Goal: Information Seeking & Learning: Learn about a topic

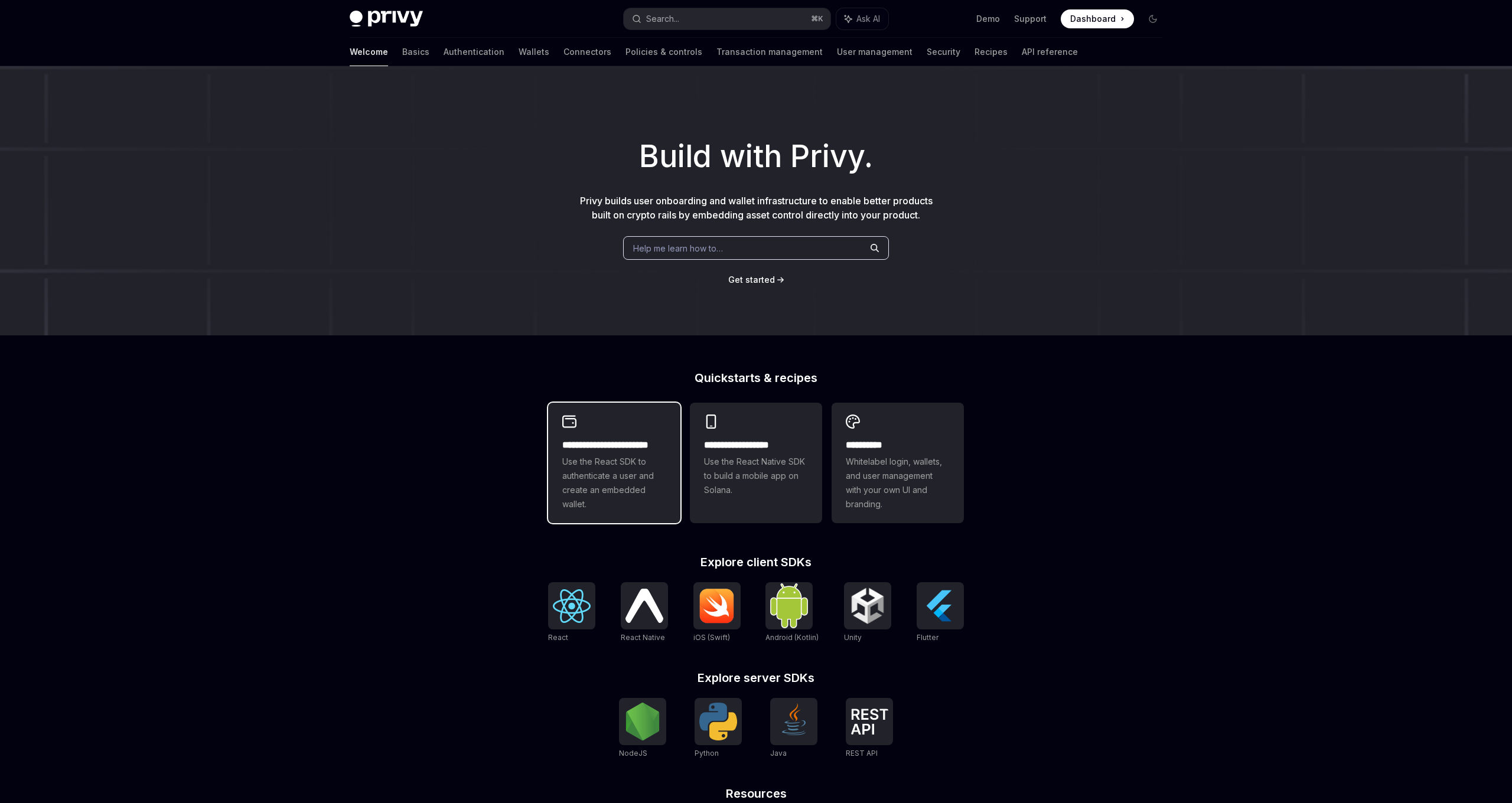
click at [615, 476] on span "Use the React SDK to authenticate a user and create an embedded wallet." at bounding box center [614, 483] width 104 height 57
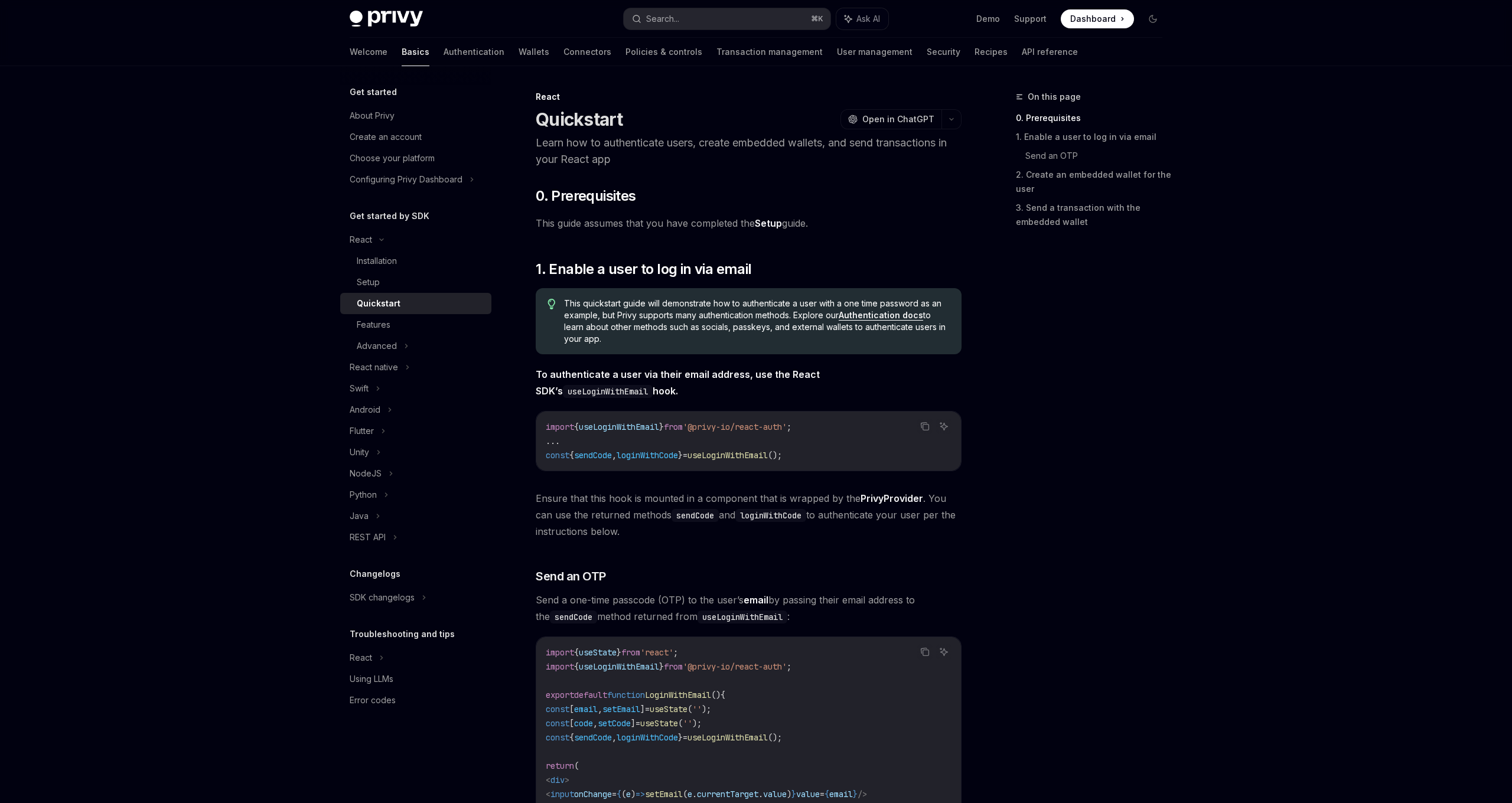
click at [599, 424] on span "useLoginWithEmail" at bounding box center [618, 427] width 80 height 11
click at [599, 450] on span "sendCode" at bounding box center [593, 455] width 38 height 11
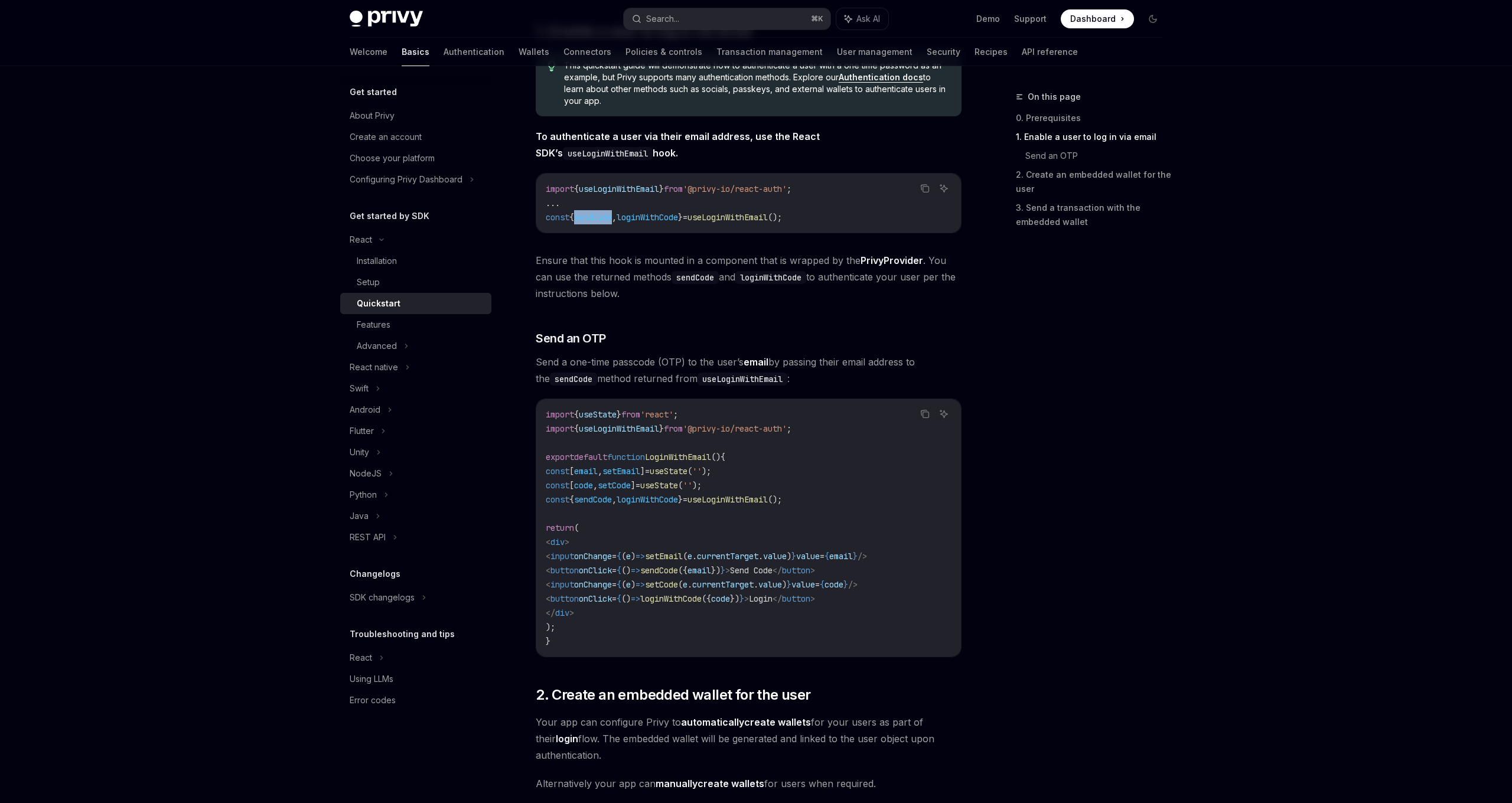
scroll to position [240, 0]
click at [374, 109] on div "About Privy" at bounding box center [372, 116] width 45 height 14
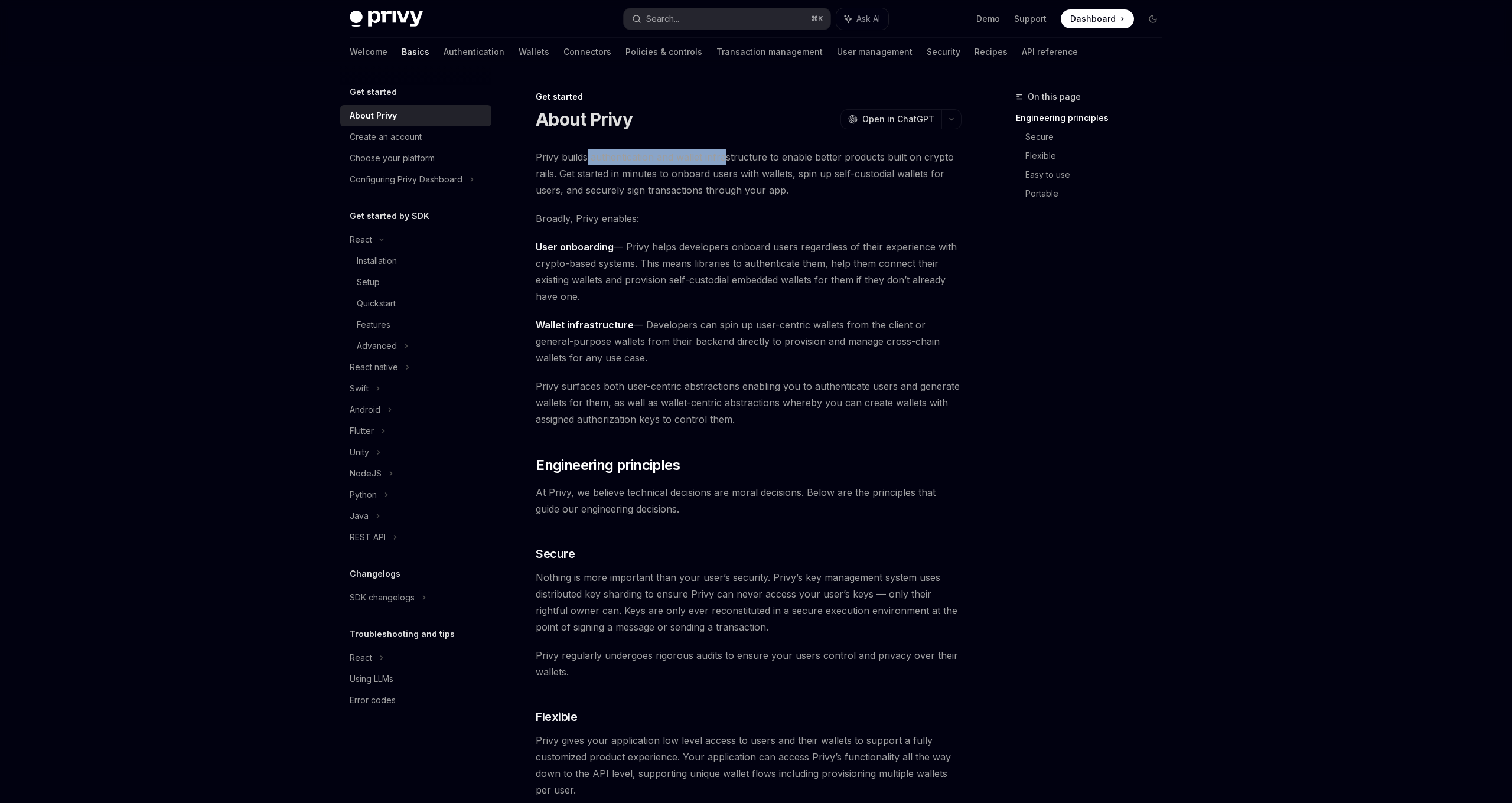
drag, startPoint x: 590, startPoint y: 150, endPoint x: 723, endPoint y: 155, distance: 133.1
click at [723, 155] on span "Privy builds authentication and wallet infrastructure to enable better products…" at bounding box center [748, 174] width 426 height 50
drag, startPoint x: 870, startPoint y: 157, endPoint x: 887, endPoint y: 157, distance: 17.0
click at [887, 157] on span "Privy builds authentication and wallet infrastructure to enable better products…" at bounding box center [748, 174] width 426 height 50
drag, startPoint x: 571, startPoint y: 177, endPoint x: 717, endPoint y: 175, distance: 146.0
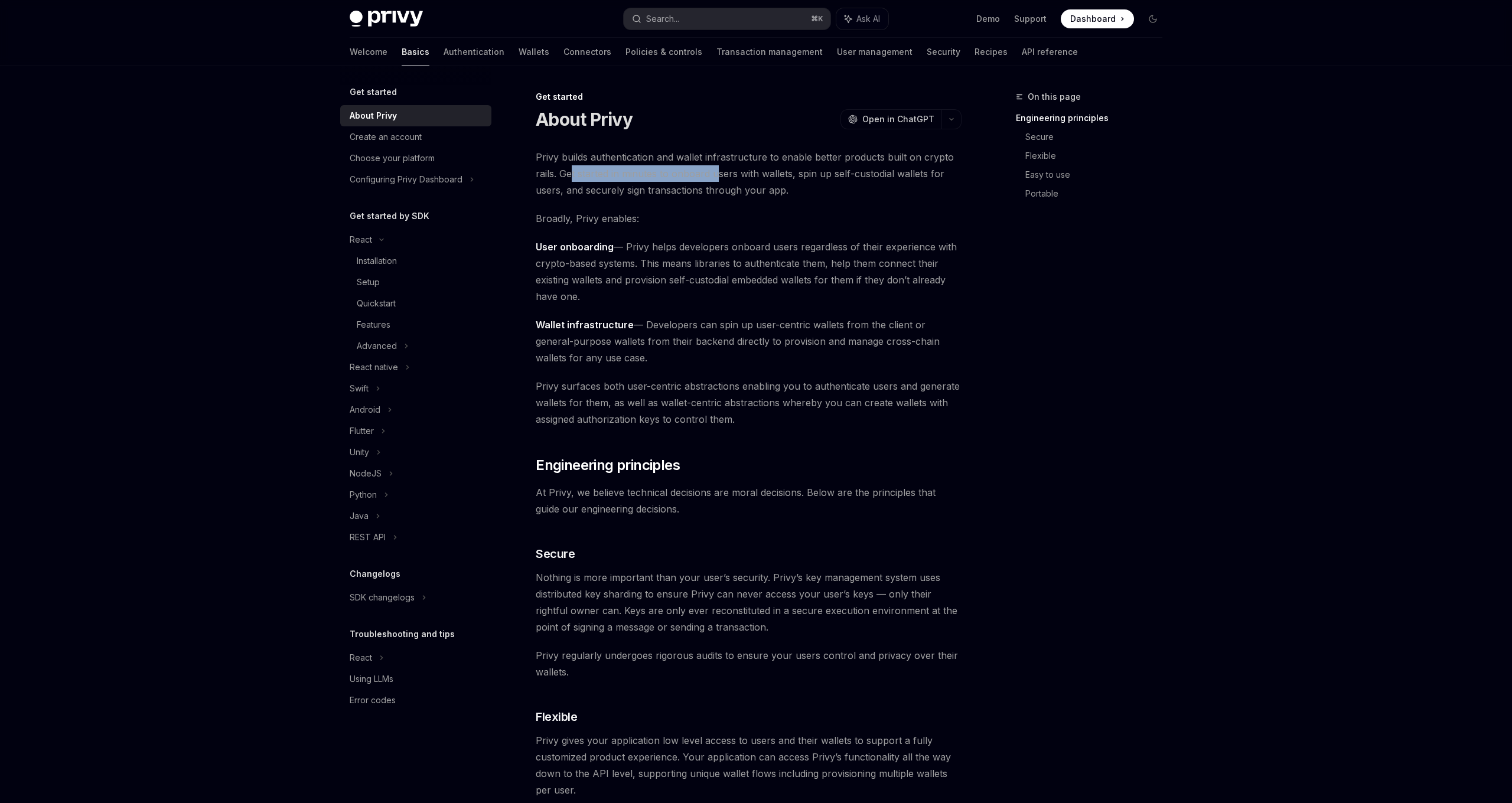
click at [719, 174] on span "Privy builds authentication and wallet infrastructure to enable better products…" at bounding box center [748, 174] width 426 height 50
drag, startPoint x: 573, startPoint y: 220, endPoint x: 617, endPoint y: 224, distance: 44.2
click at [616, 220] on span "Broadly, Privy enables:" at bounding box center [748, 218] width 426 height 17
drag, startPoint x: 670, startPoint y: 248, endPoint x: 758, endPoint y: 293, distance: 98.8
click at [759, 294] on span "User onboarding — Privy helps developers onboard users regardless of their expe…" at bounding box center [748, 272] width 426 height 66
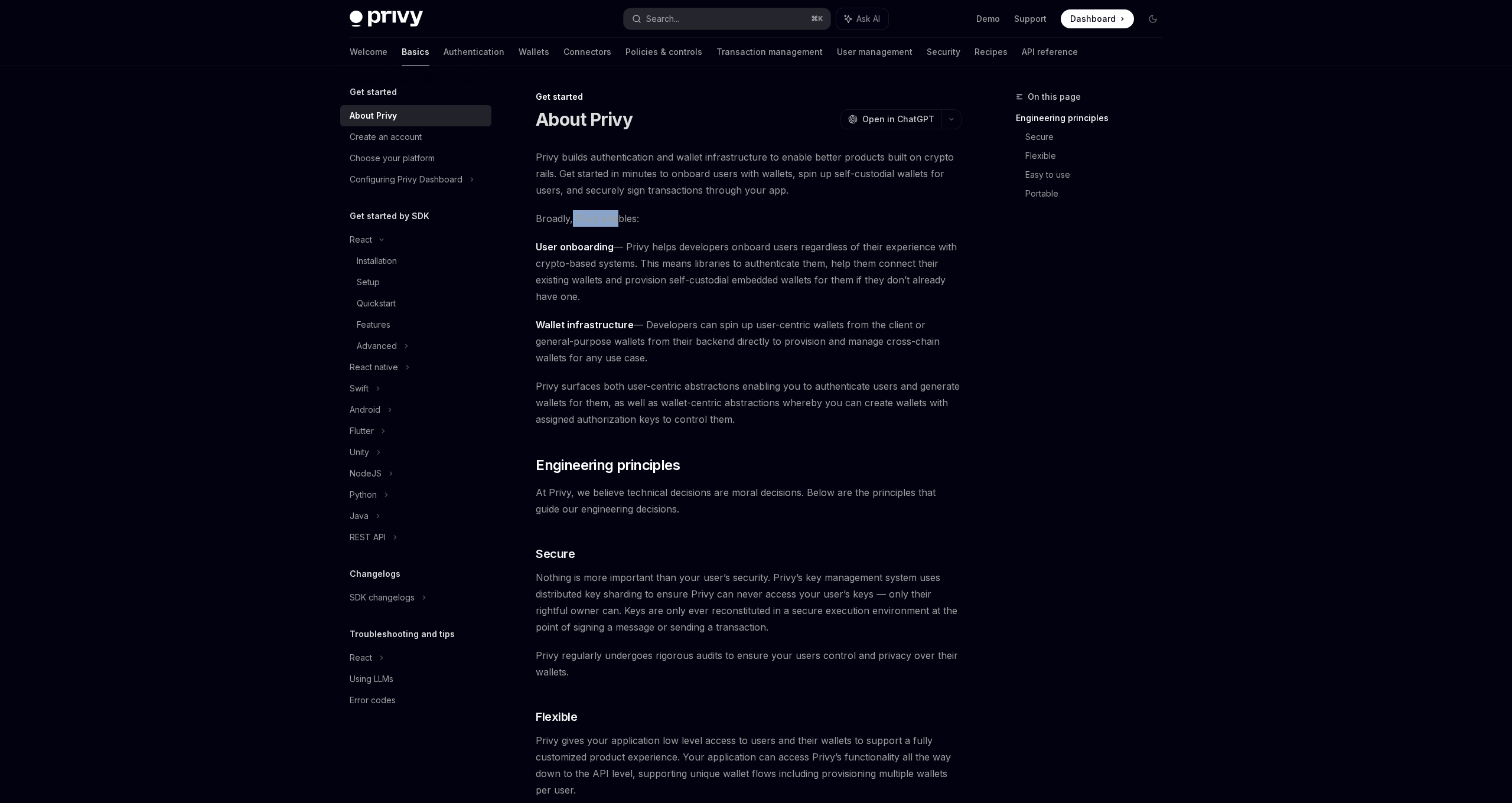
drag, startPoint x: 674, startPoint y: 325, endPoint x: 822, endPoint y: 356, distance: 151.2
click at [822, 356] on span "Wallet infrastructure — Developers can spin up user-centric wallets from the cl…" at bounding box center [748, 341] width 426 height 50
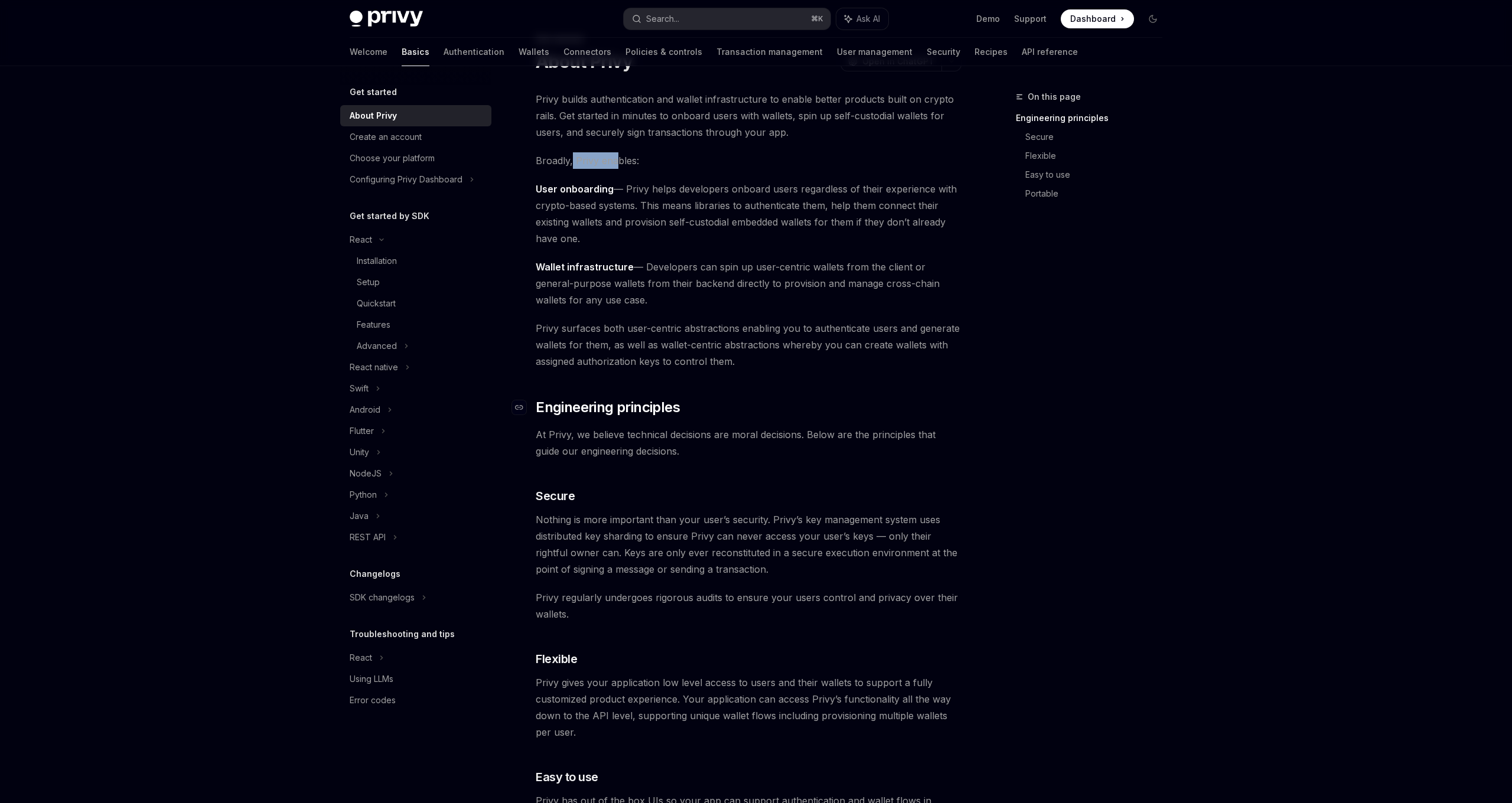
scroll to position [62, 0]
click at [364, 285] on div "Setup" at bounding box center [368, 282] width 23 height 14
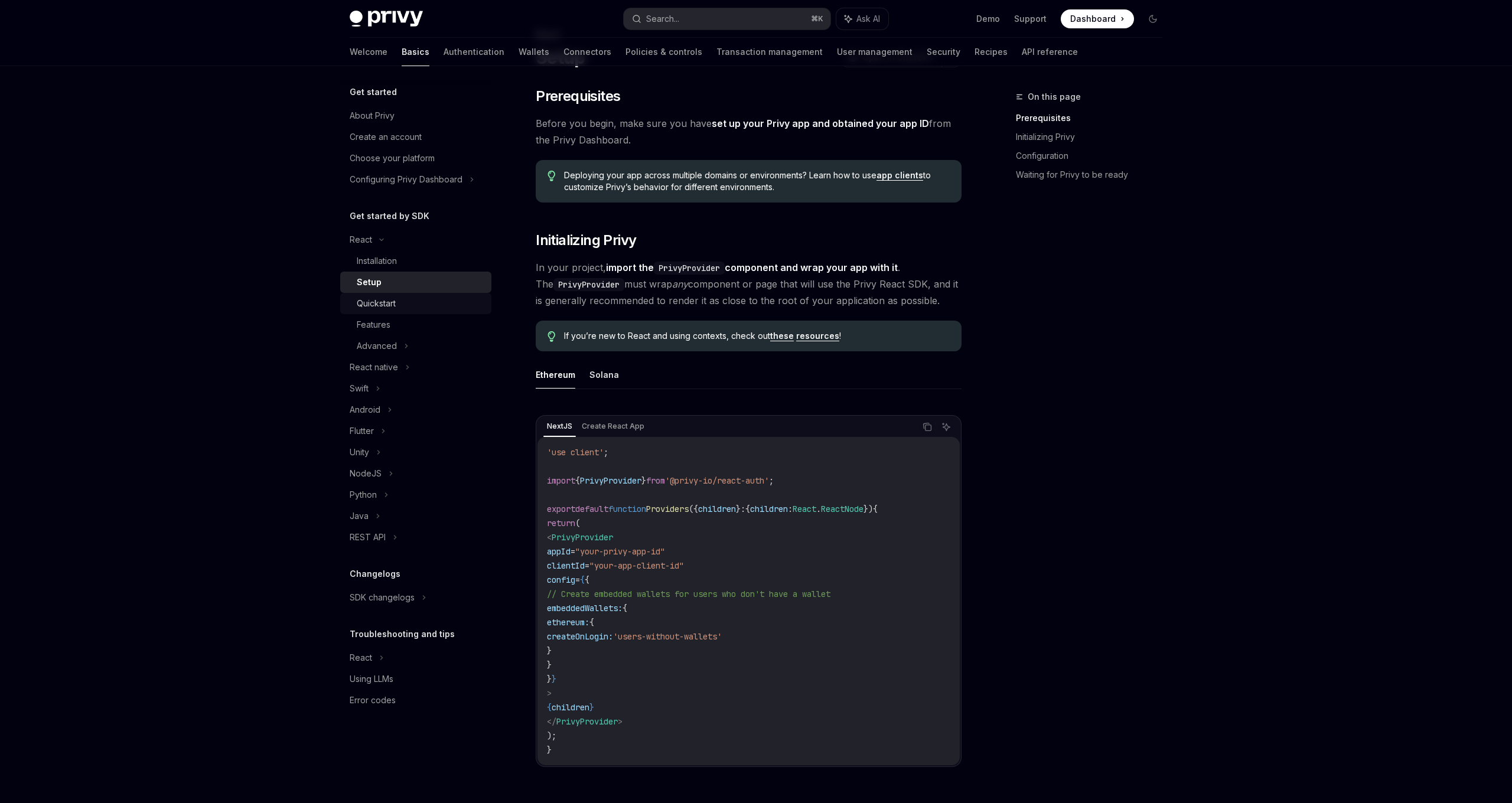
click at [395, 307] on div "Quickstart" at bounding box center [376, 304] width 39 height 14
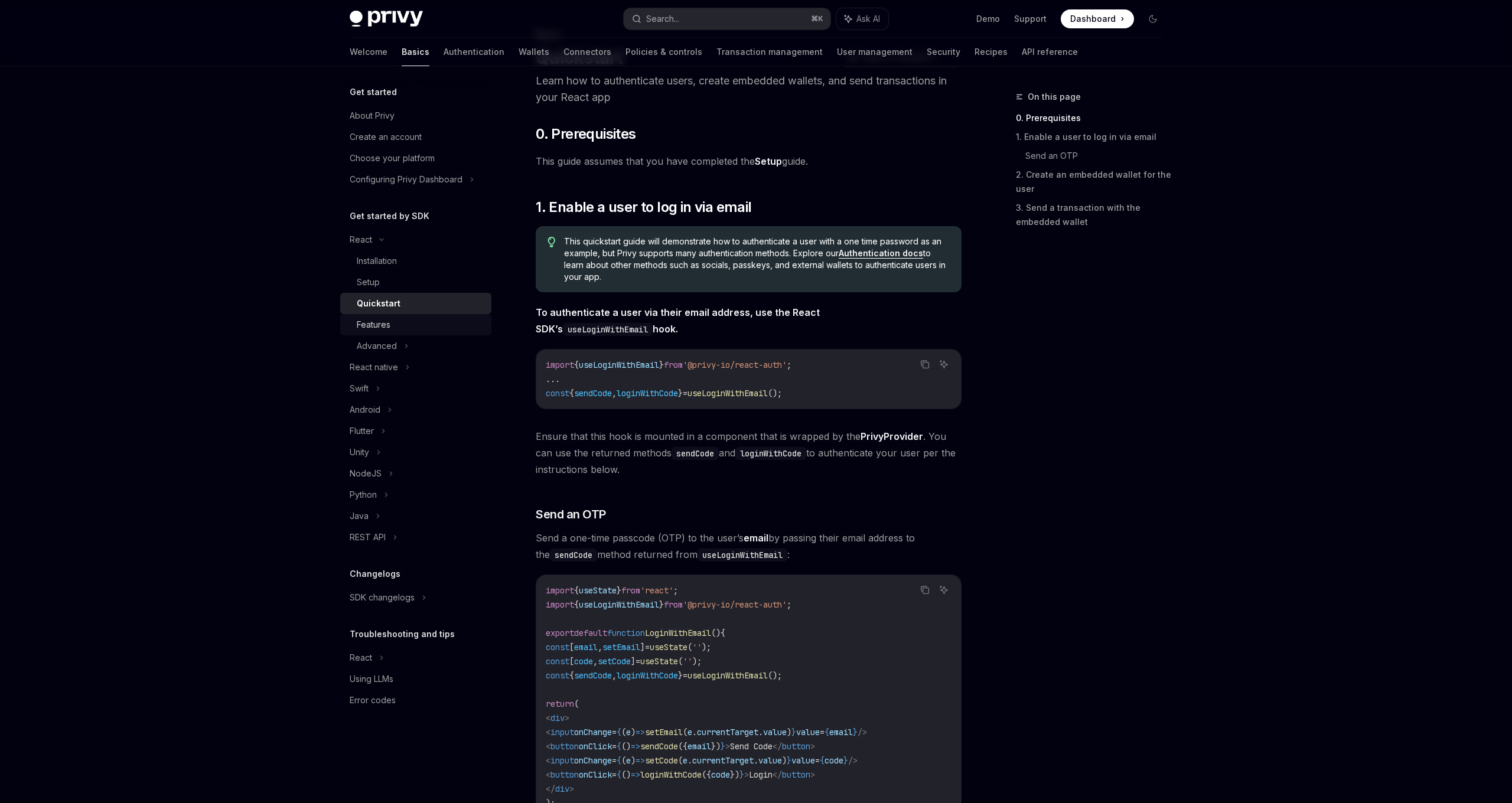
click at [398, 329] on div "Features" at bounding box center [420, 325] width 128 height 14
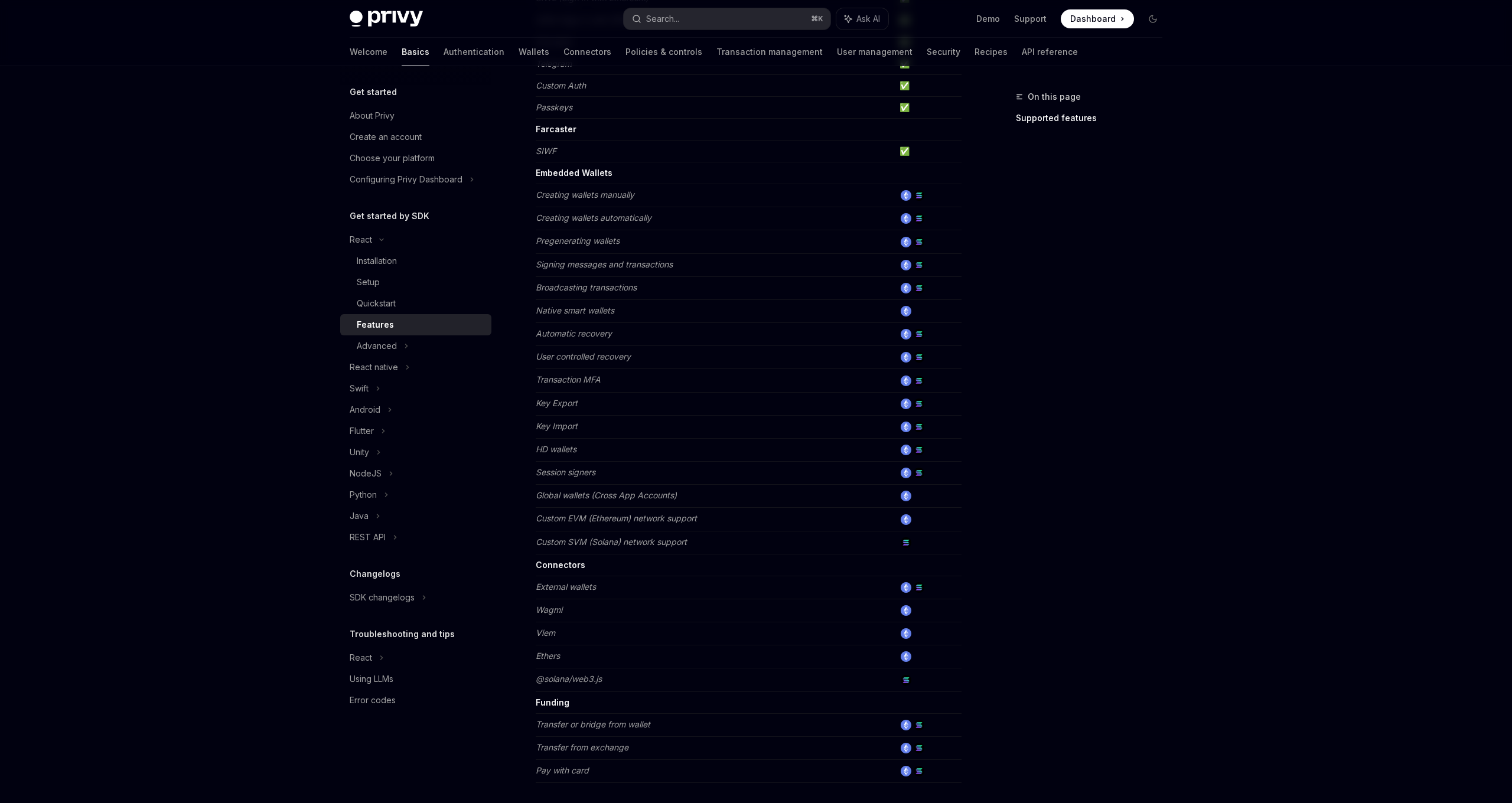
scroll to position [453, 0]
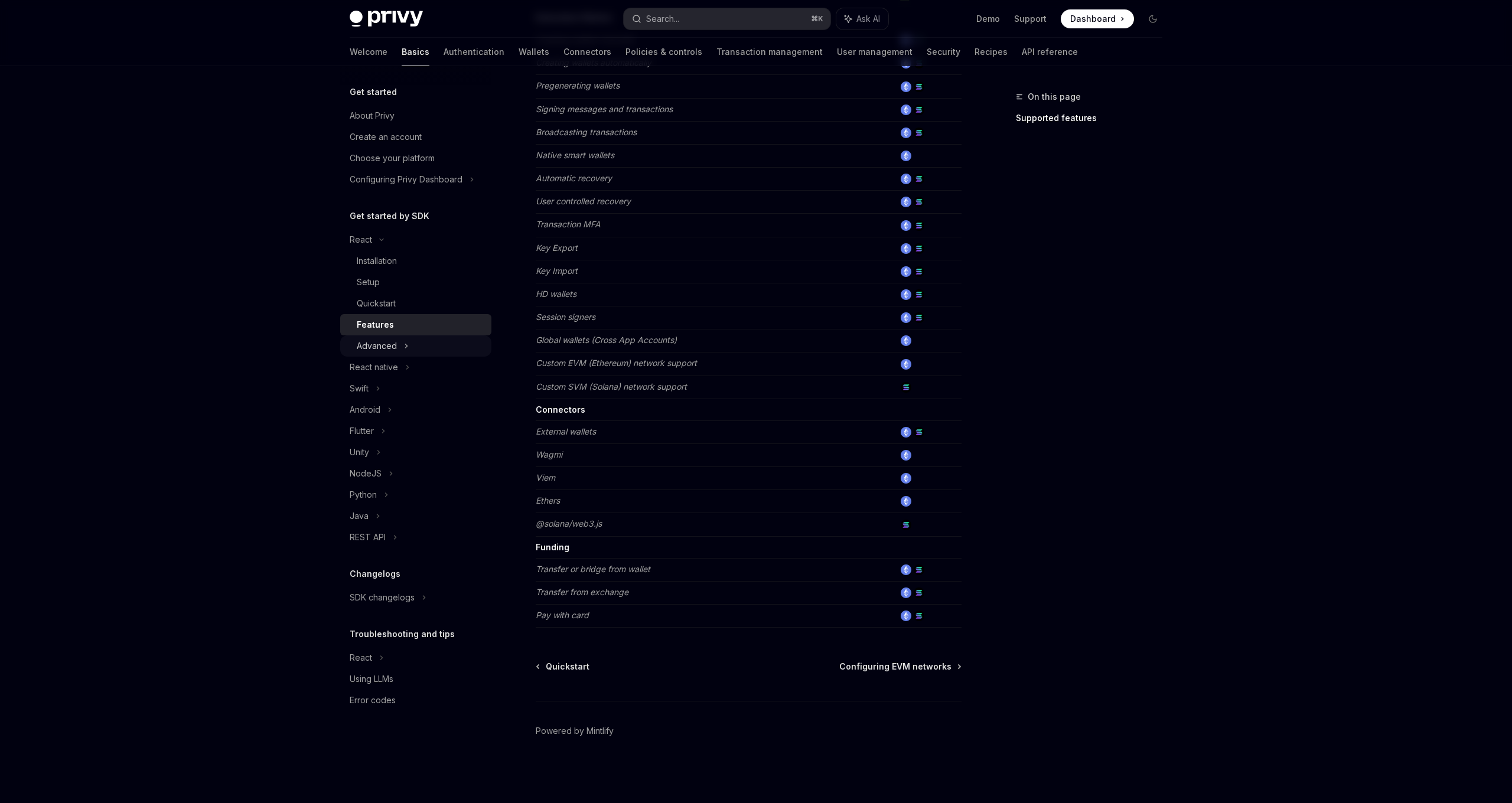
click at [389, 344] on div "Advanced" at bounding box center [376, 346] width 40 height 14
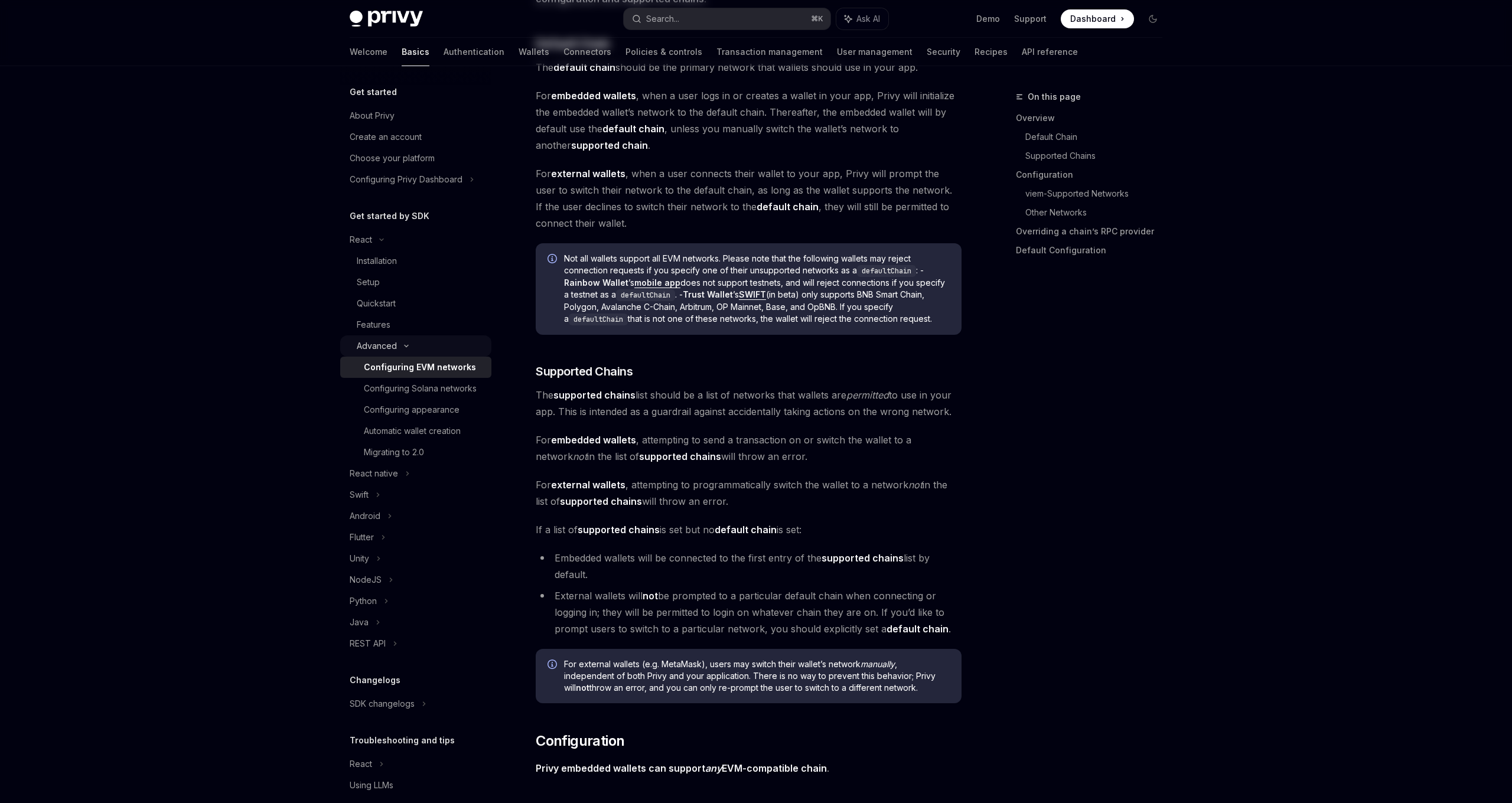
type textarea "*"
